Goal: Find specific page/section: Find specific page/section

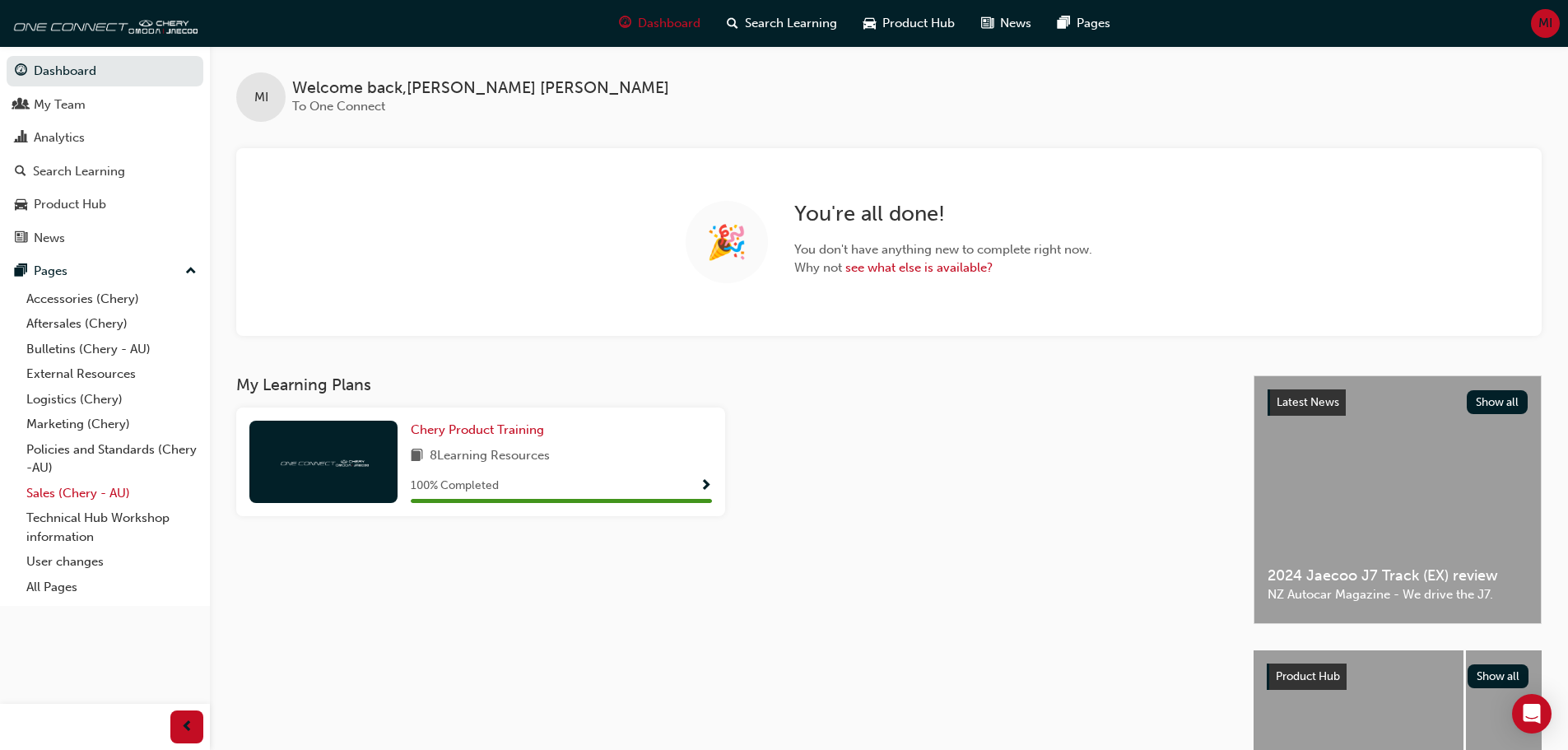
click at [58, 486] on link "Sales (Chery - AU)" at bounding box center [112, 494] width 184 height 26
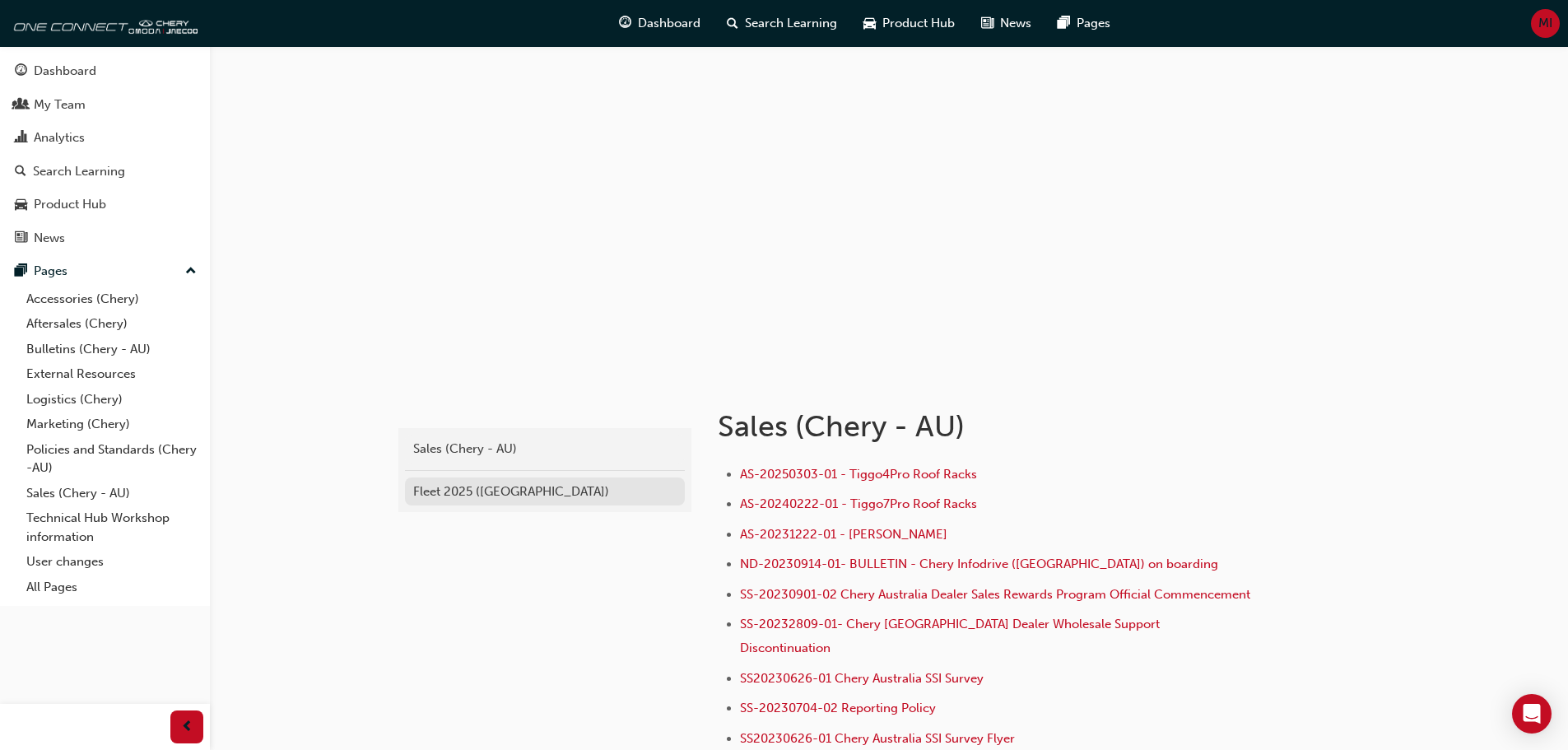
click at [487, 494] on div "Fleet 2025 (Chery)" at bounding box center [545, 491] width 263 height 19
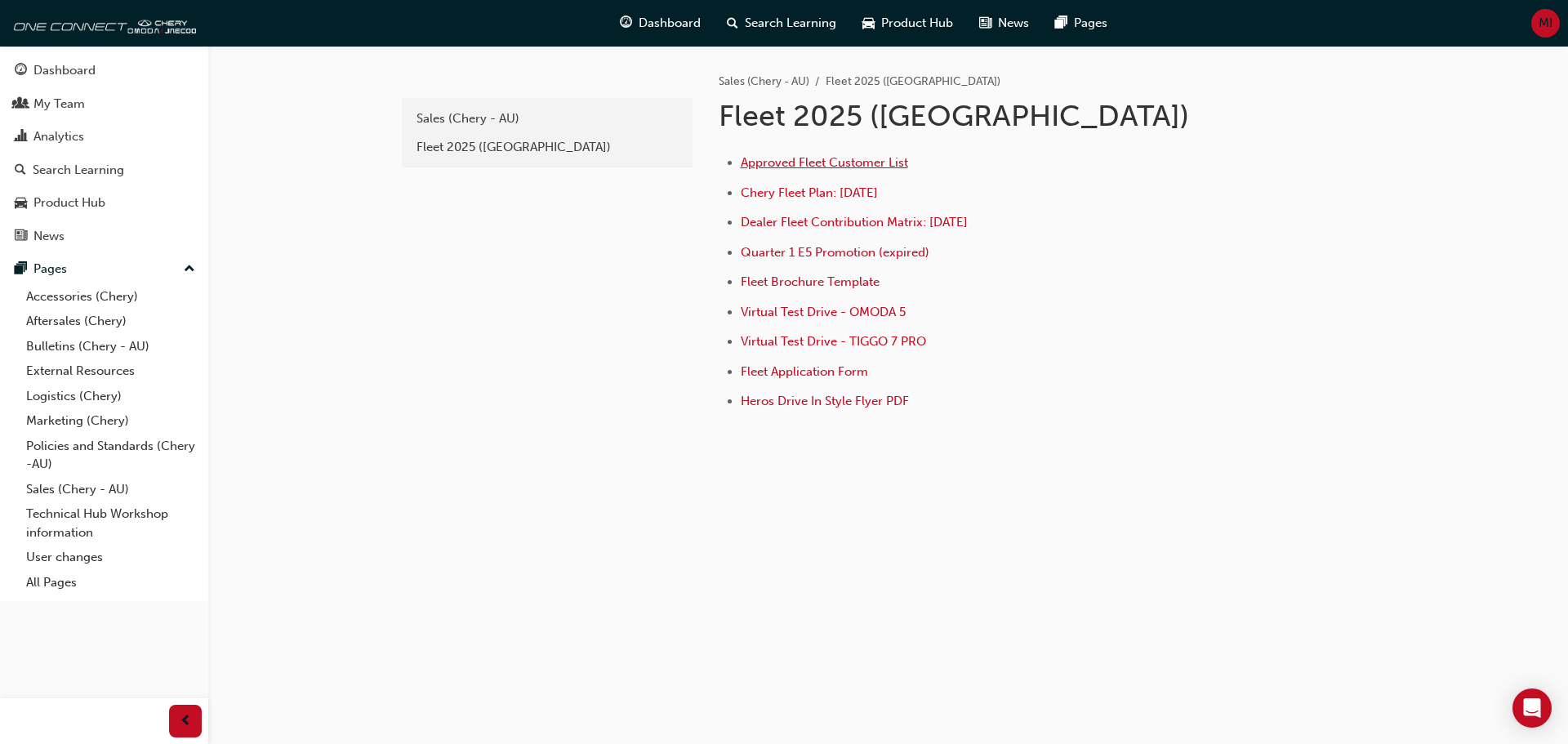
click at [844, 160] on span "Approved Fleet Customer List" at bounding box center [824, 162] width 167 height 15
